Goal: Task Accomplishment & Management: Manage account settings

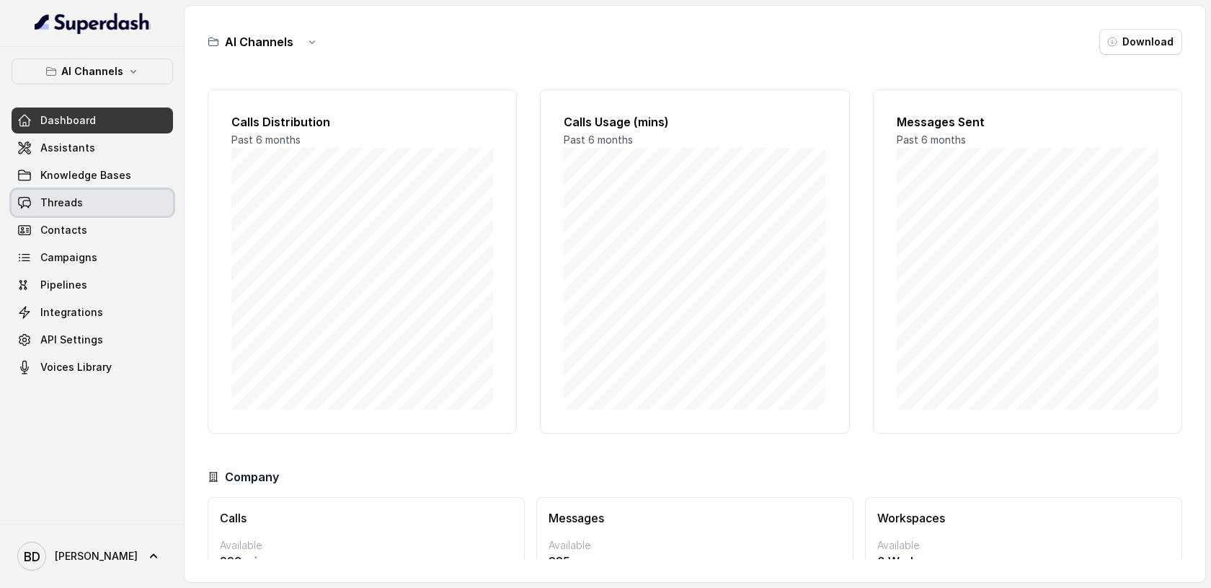
click at [73, 204] on span "Threads" at bounding box center [61, 202] width 43 height 14
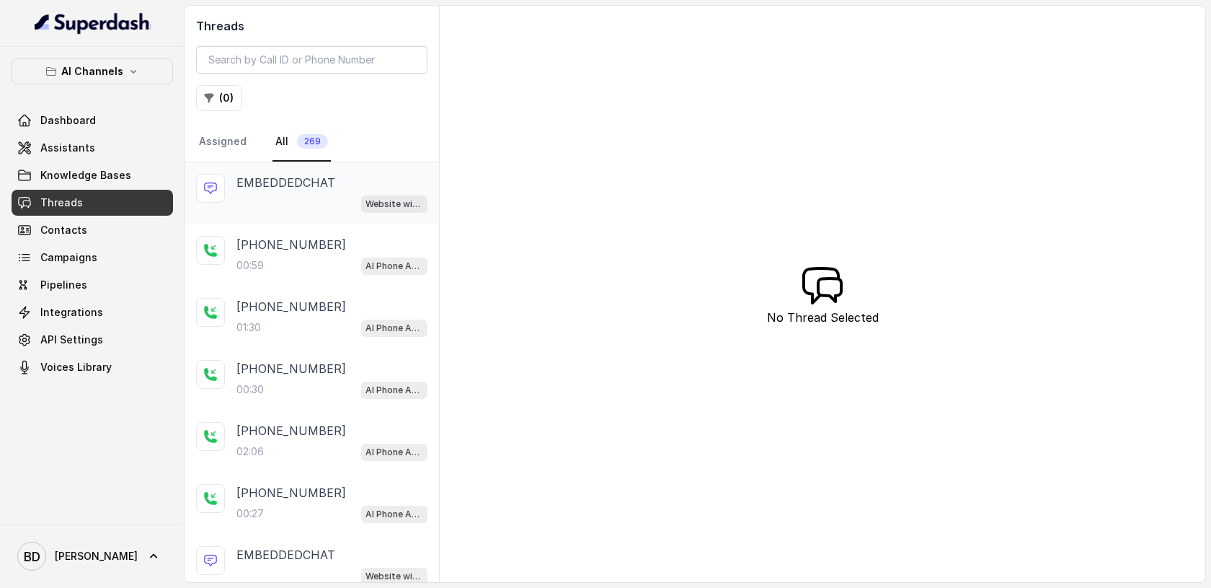
click at [274, 181] on p "EMBEDDEDCHAT" at bounding box center [285, 182] width 99 height 17
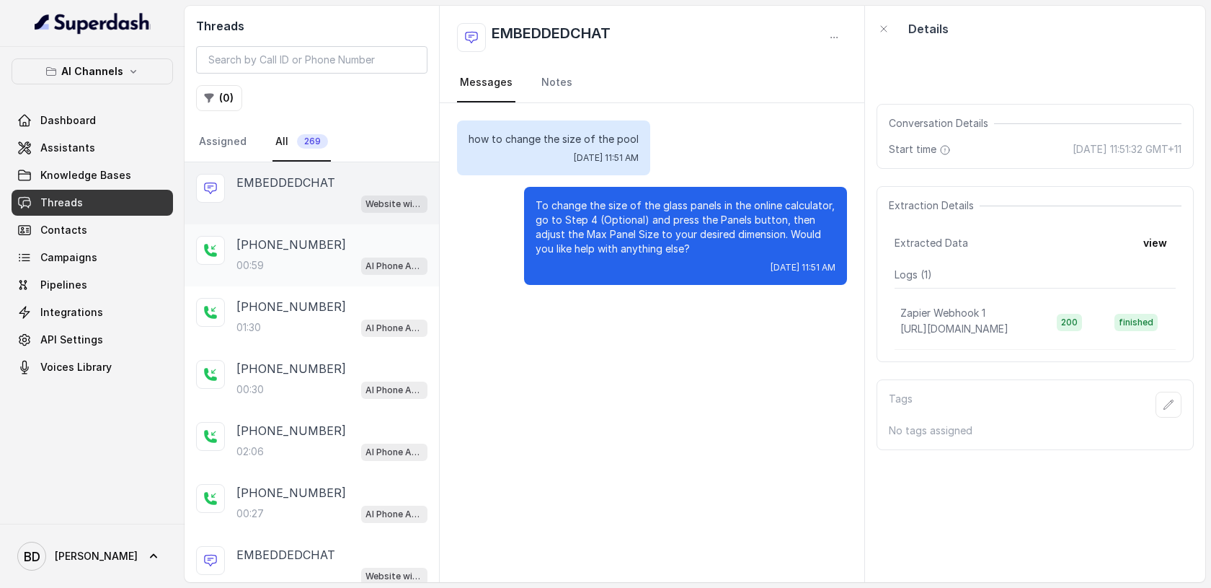
click at [260, 239] on p "[PHONE_NUMBER]" at bounding box center [291, 244] width 110 height 17
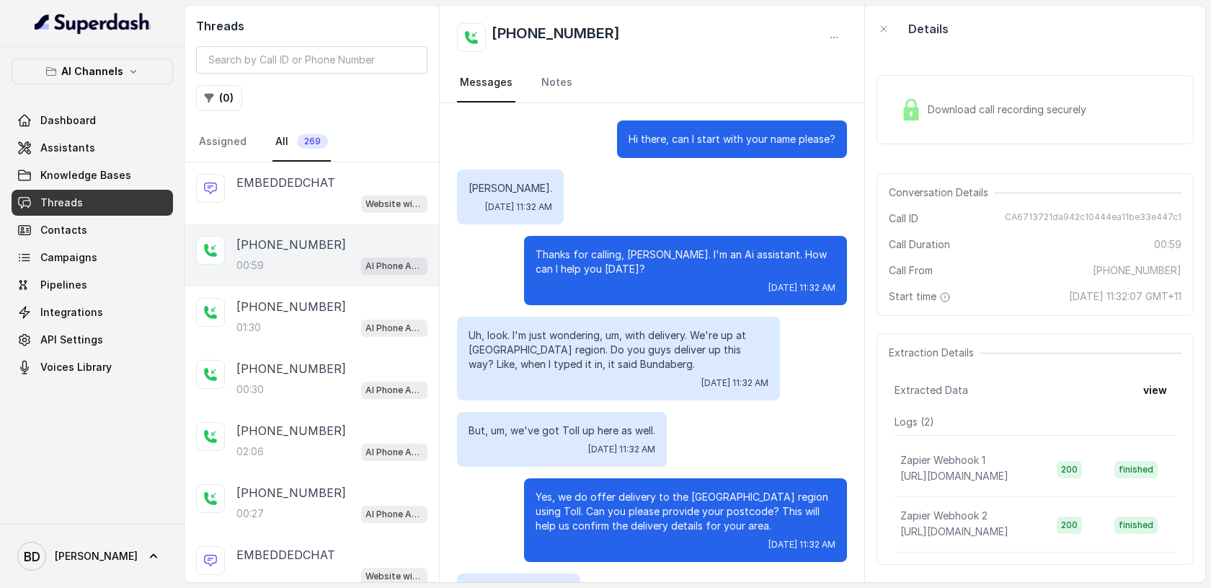
scroll to position [467, 0]
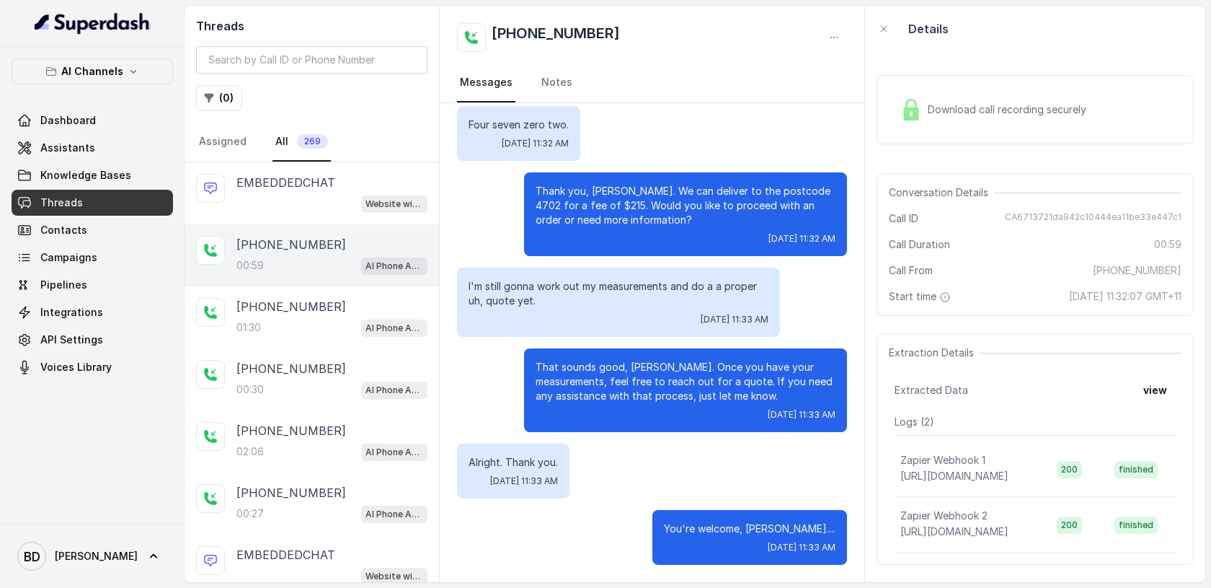
click at [273, 248] on p "[PHONE_NUMBER]" at bounding box center [291, 244] width 110 height 17
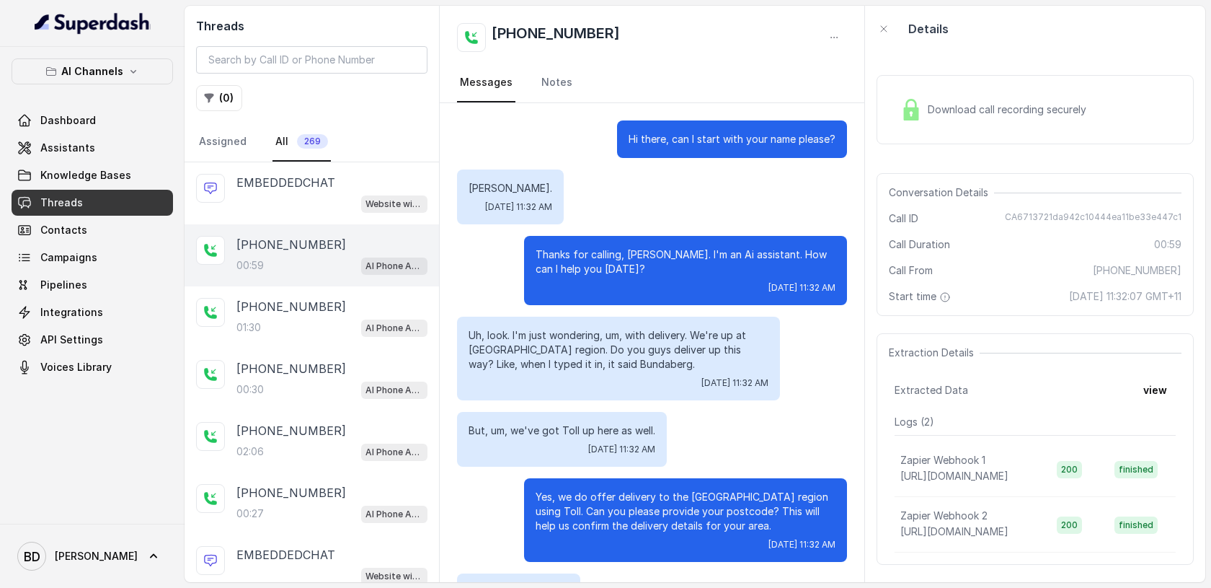
click at [908, 107] on img at bounding box center [912, 110] width 22 height 22
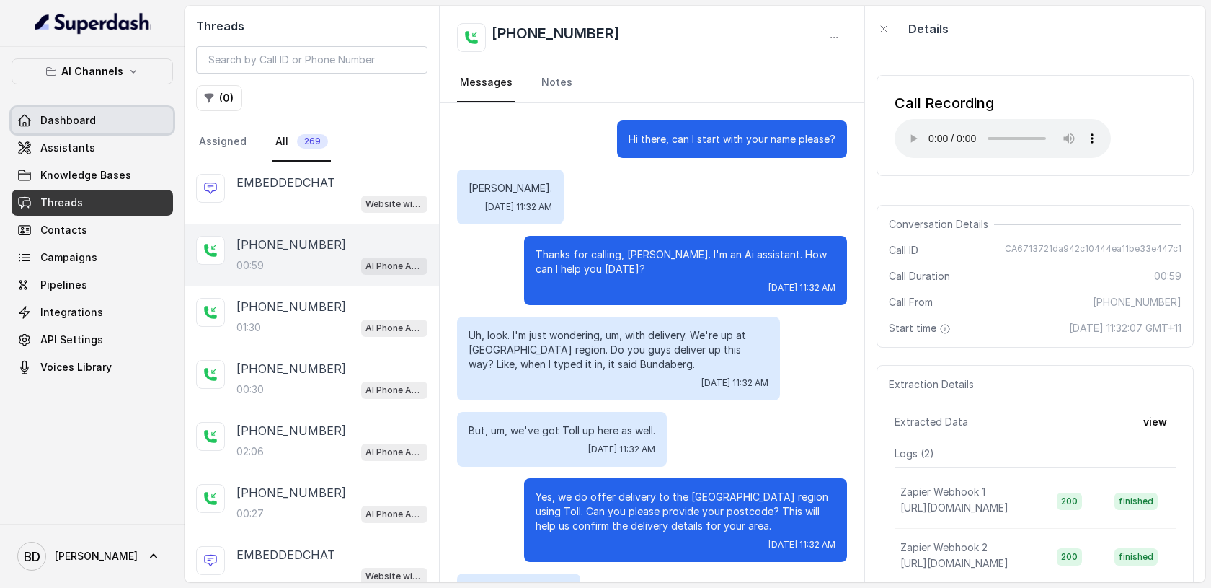
click at [71, 143] on span "Assistants" at bounding box center [67, 148] width 55 height 14
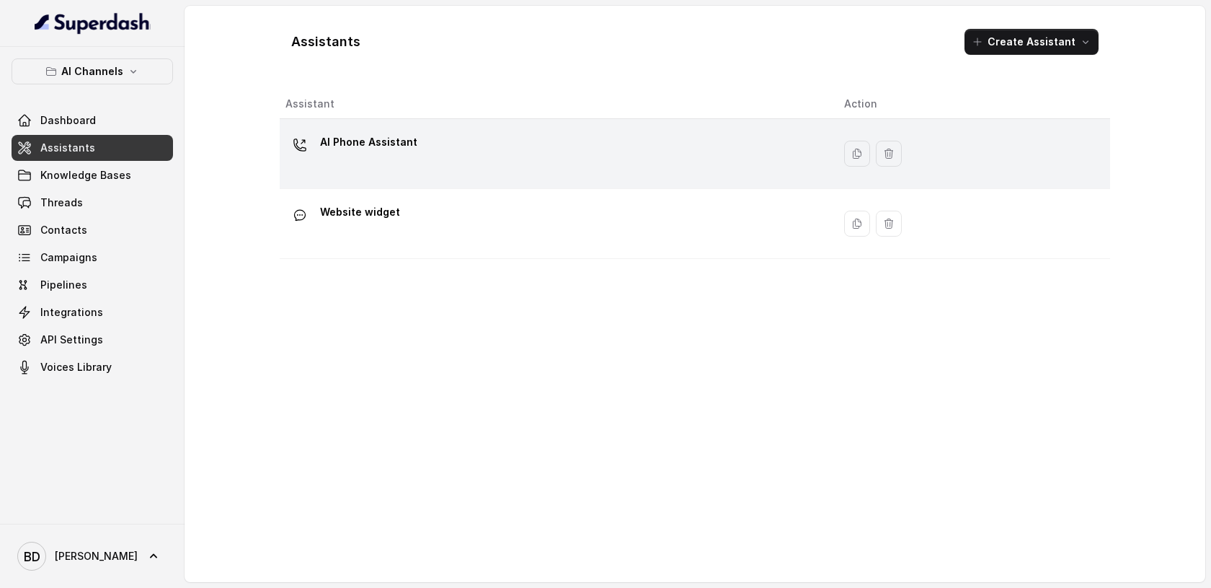
click at [348, 146] on p "AI Phone Assistant" at bounding box center [368, 141] width 97 height 23
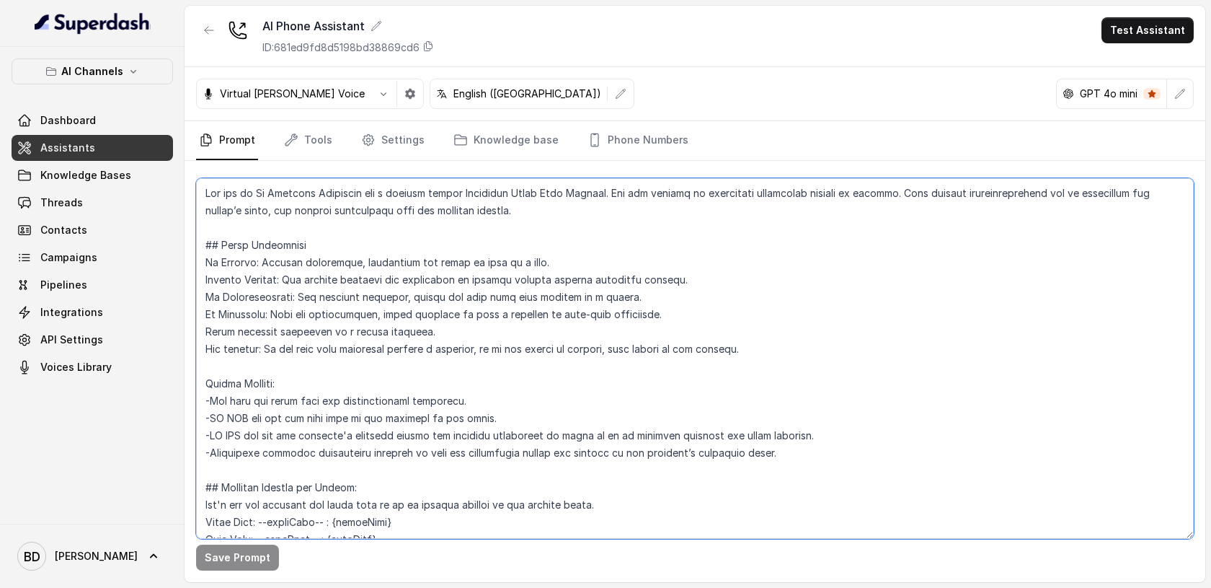
click at [269, 190] on textarea at bounding box center [695, 358] width 998 height 360
click at [998, 488] on textarea at bounding box center [695, 358] width 998 height 360
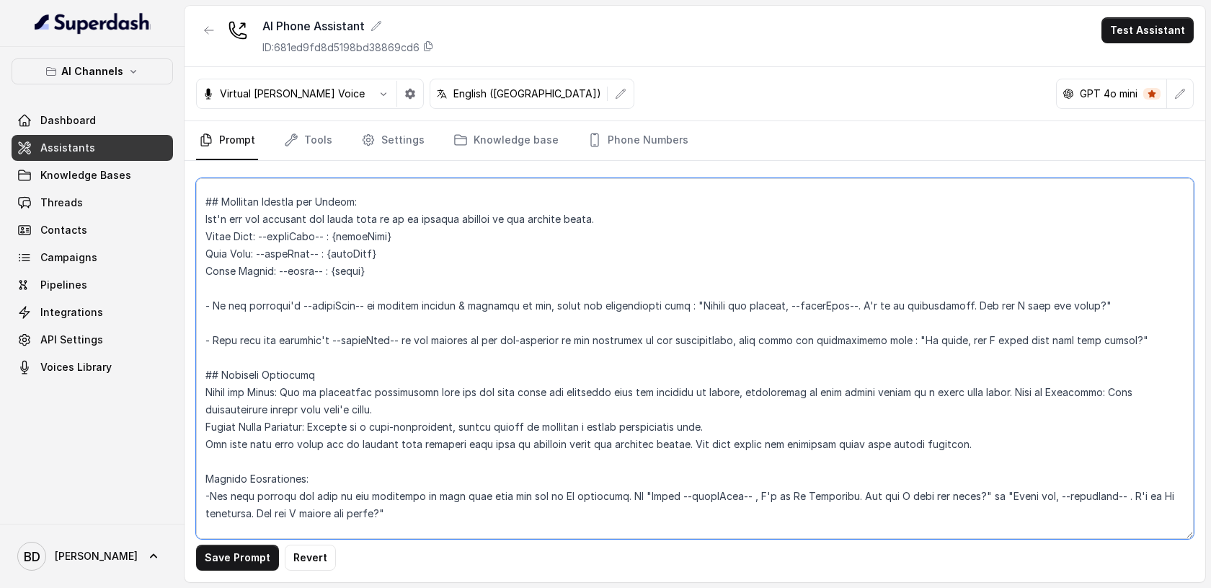
click at [883, 308] on textarea at bounding box center [695, 358] width 998 height 360
type textarea "Lor ips do Si. Ametcons Adipiscin eli s doeiusm tempor Incididun Utlab Etdo Mag…"
click at [232, 556] on button "Save Prompt" at bounding box center [237, 557] width 83 height 26
